Goal: Find specific page/section: Find specific page/section

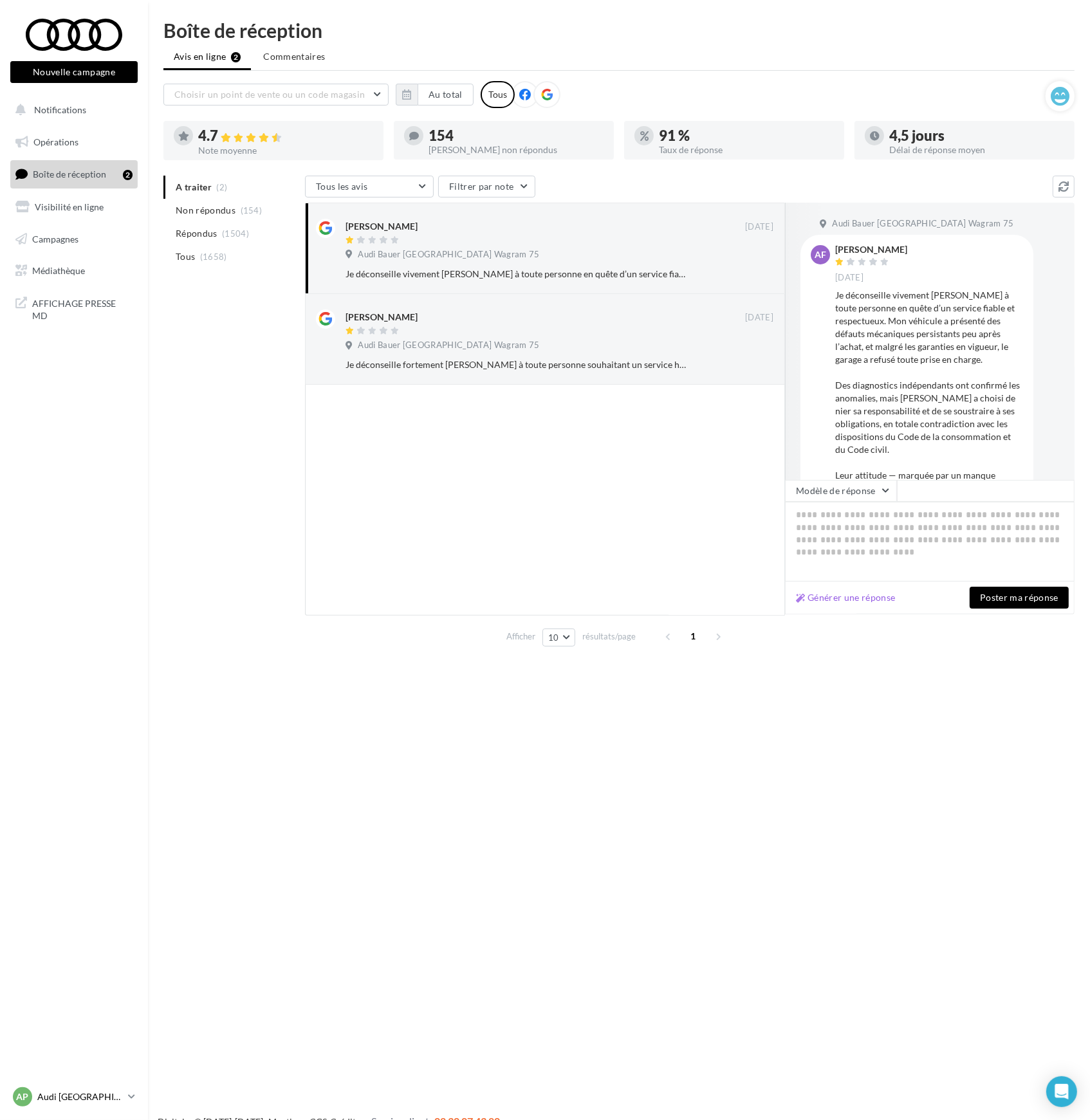
click at [54, 1099] on p "Audi [GEOGRAPHIC_DATA] 17" at bounding box center [80, 1097] width 86 height 13
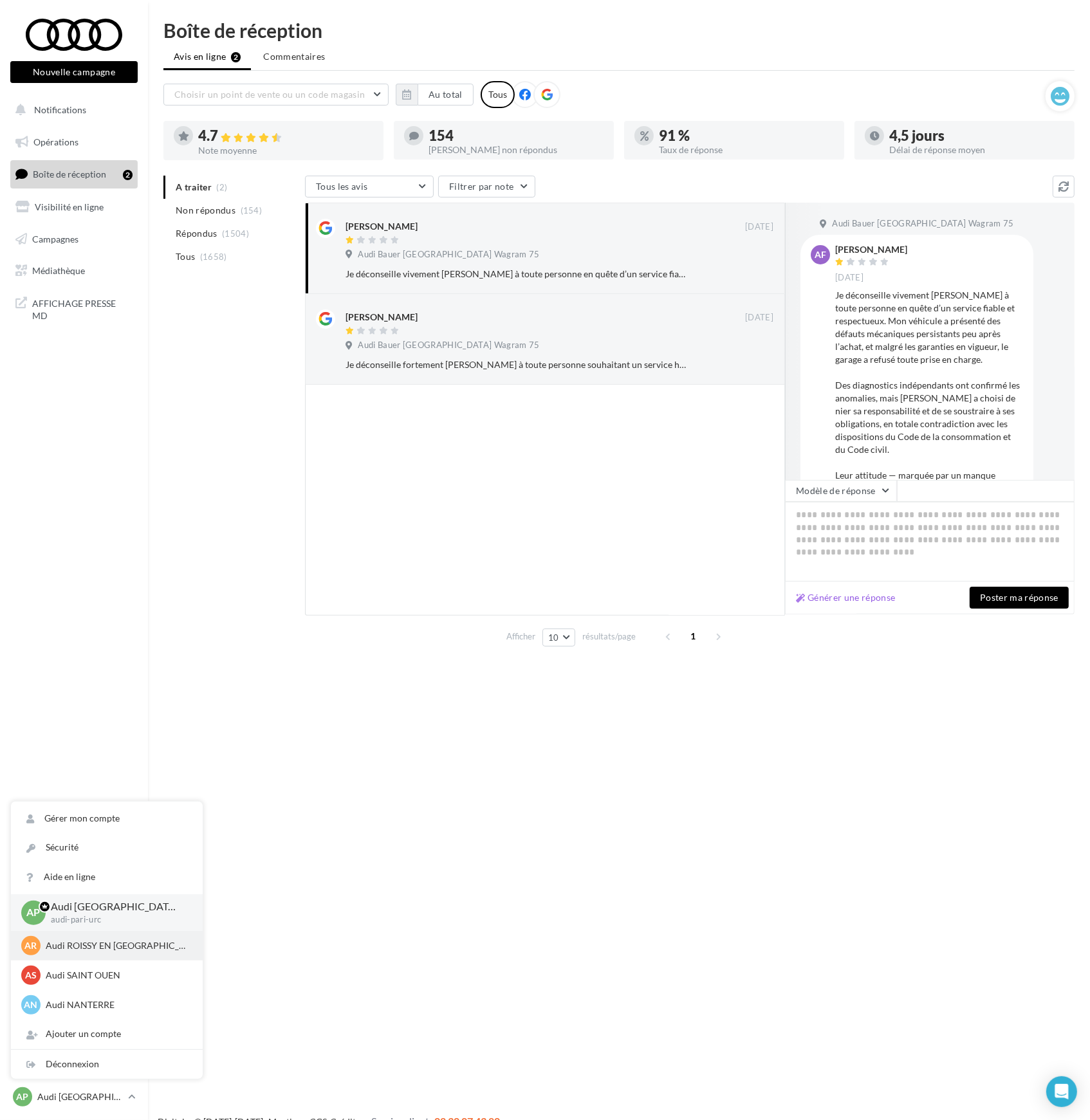
click at [113, 949] on p "Audi ROISSY EN FRANCE" at bounding box center [116, 946] width 141 height 13
